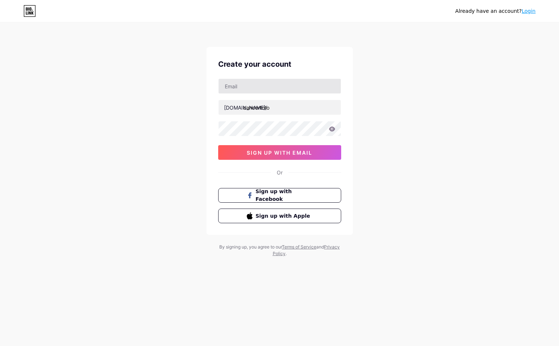
click at [273, 92] on input "text" at bounding box center [280, 86] width 122 height 15
type input "[EMAIL_ADDRESS][DOMAIN_NAME]"
click at [329, 129] on icon at bounding box center [332, 128] width 7 height 5
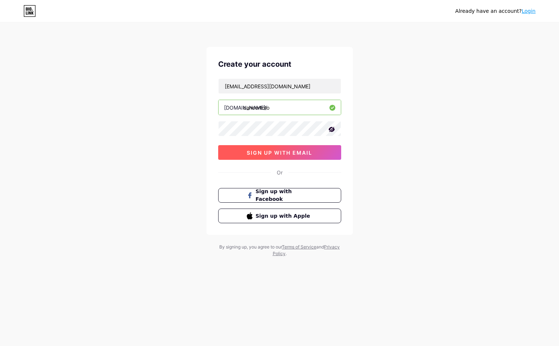
click at [301, 151] on span "sign up with email" at bounding box center [280, 152] width 66 height 6
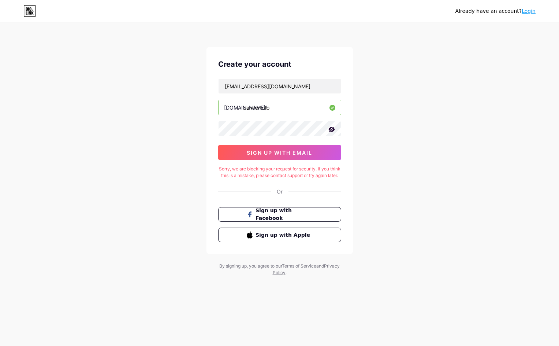
click at [290, 177] on div "Sorry, we are blocking your request for security. If you think this is a mistak…" at bounding box center [279, 172] width 123 height 13
click at [291, 174] on div "Sorry, we are blocking your request for security. If you think this is a mistak…" at bounding box center [279, 172] width 123 height 13
copy div "Sorry, we are blocking your request for security. If you think this is a mistak…"
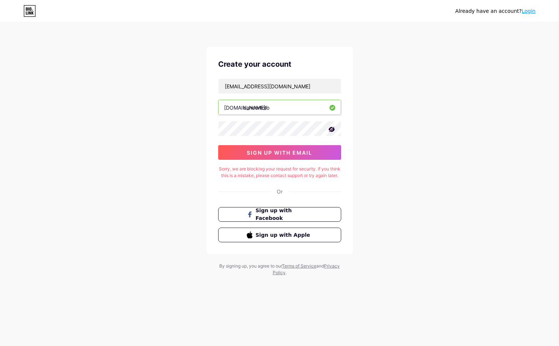
click at [282, 106] on input "cancertoto" at bounding box center [280, 107] width 122 height 15
click at [266, 108] on input "cancertoto" at bounding box center [280, 107] width 122 height 15
click at [286, 105] on input "cancertoto" at bounding box center [280, 107] width 122 height 15
type input "cancertotogacor"
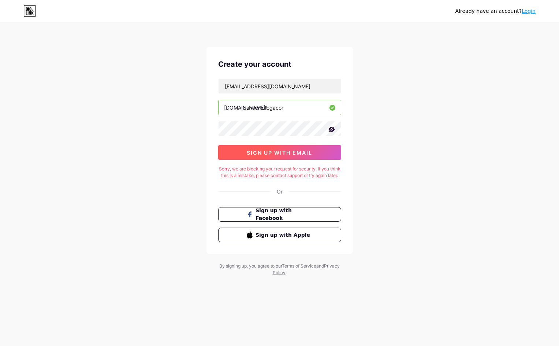
click at [297, 154] on span "sign up with email" at bounding box center [280, 152] width 66 height 6
click at [270, 111] on input "cancertotogacor" at bounding box center [280, 107] width 122 height 15
click at [372, 182] on div "Already have an account? Login Create your account [EMAIL_ADDRESS][DOMAIN_NAME]…" at bounding box center [279, 149] width 559 height 299
click at [387, 174] on div "Already have an account? Login Create your account [EMAIL_ADDRESS][DOMAIN_NAME]…" at bounding box center [279, 149] width 559 height 299
